Goal: Transaction & Acquisition: Purchase product/service

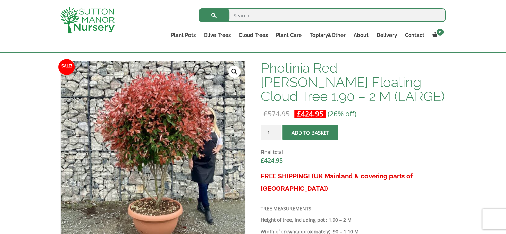
scroll to position [203, 0]
click at [320, 78] on h1 "Photinia Red [PERSON_NAME] Floating Cloud Tree 1.90 – 2 M (LARGE)" at bounding box center [353, 82] width 185 height 43
click at [289, 75] on h1 "Photinia Red [PERSON_NAME] Floating Cloud Tree 1.90 – 2 M (LARGE)" at bounding box center [353, 82] width 185 height 43
click at [364, 77] on h1 "Photinia Red [PERSON_NAME] Floating Cloud Tree 1.90 – 2 M (LARGE)" at bounding box center [353, 82] width 185 height 43
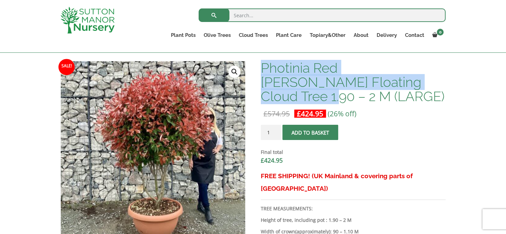
drag, startPoint x: 391, startPoint y: 83, endPoint x: 263, endPoint y: 71, distance: 128.4
click at [263, 71] on h1 "Photinia Red [PERSON_NAME] Floating Cloud Tree 1.90 – 2 M (LARGE)" at bounding box center [353, 82] width 185 height 43
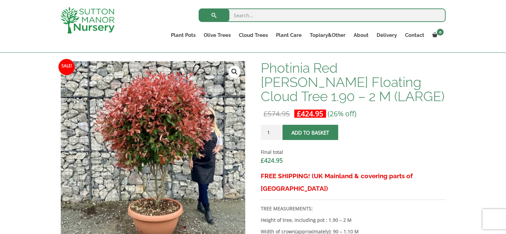
click at [306, 112] on bdi "£ 424.95" at bounding box center [310, 113] width 26 height 9
copy p "424.95 Current"
click at [271, 132] on input "1" at bounding box center [271, 132] width 20 height 15
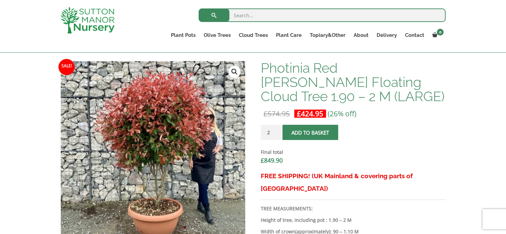
type input "2"
